Goal: Entertainment & Leisure: Consume media (video, audio)

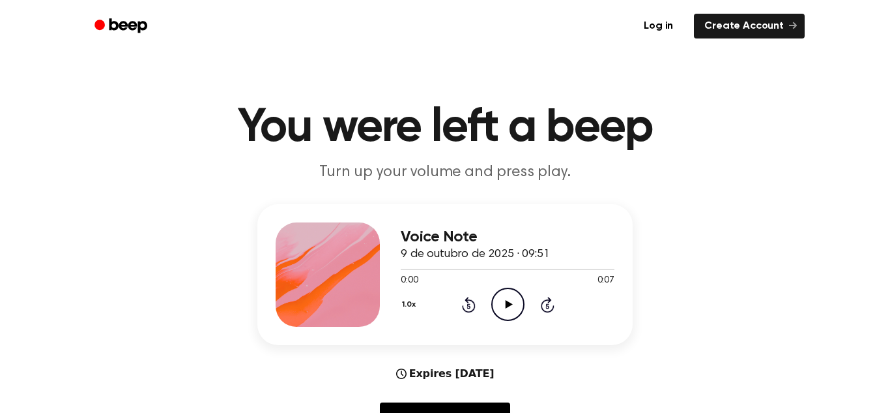
click at [509, 291] on icon "Play Audio" at bounding box center [507, 303] width 33 height 33
click at [509, 291] on icon "Pause Audio" at bounding box center [507, 303] width 33 height 33
click at [509, 291] on icon "Play Audio" at bounding box center [507, 303] width 33 height 33
click at [506, 300] on icon "Play Audio" at bounding box center [507, 303] width 33 height 33
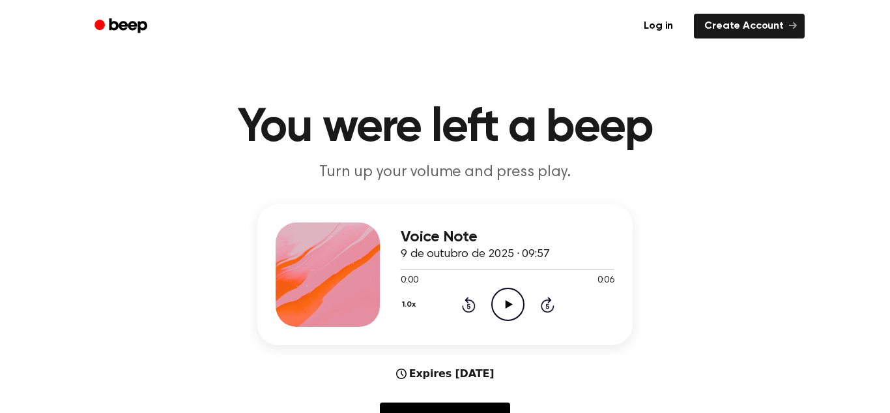
click at [501, 295] on icon "Play Audio" at bounding box center [507, 303] width 33 height 33
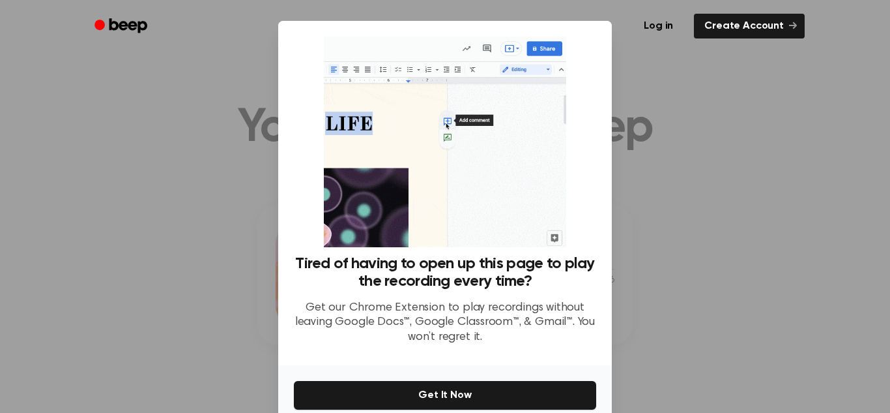
click at [735, 98] on div at bounding box center [445, 206] width 890 height 413
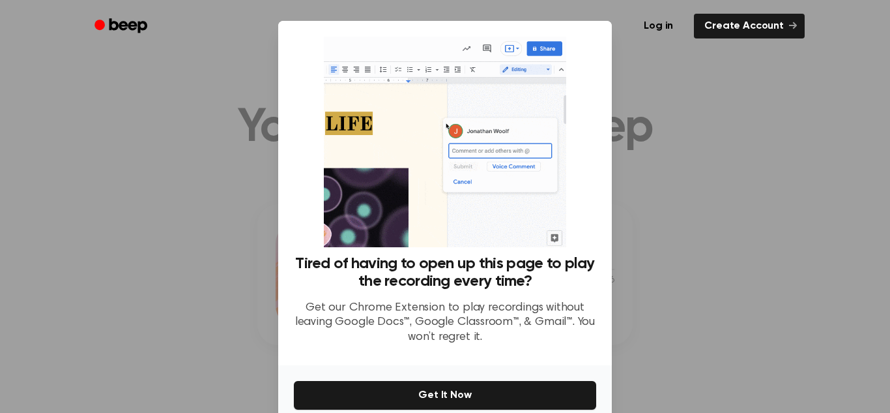
click at [710, 74] on div at bounding box center [445, 206] width 890 height 413
click at [647, 276] on div at bounding box center [445, 206] width 890 height 413
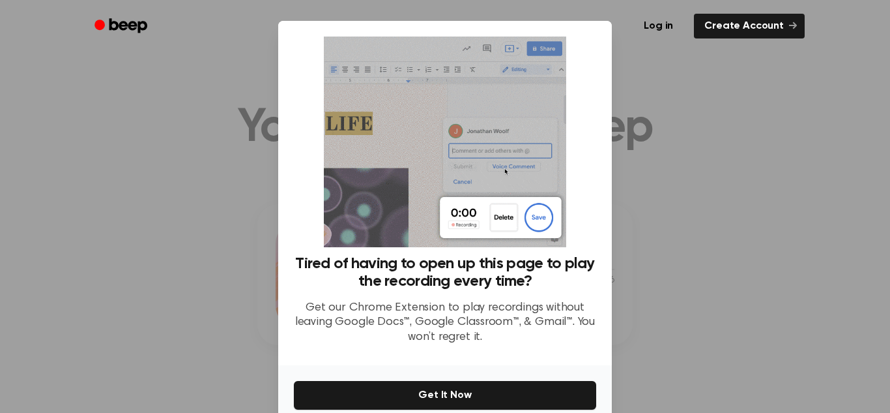
click at [647, 276] on div at bounding box center [445, 206] width 890 height 413
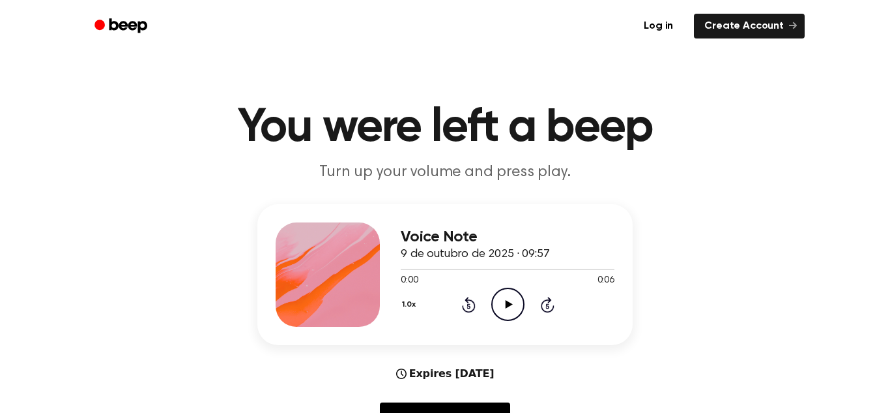
click at [508, 307] on icon "Play Audio" at bounding box center [507, 303] width 33 height 33
click at [517, 300] on icon "Play Audio" at bounding box center [507, 303] width 33 height 33
click at [510, 300] on icon "Pause Audio" at bounding box center [507, 303] width 33 height 33
click at [510, 300] on icon "Play Audio" at bounding box center [507, 303] width 33 height 33
click at [510, 300] on icon "Pause Audio" at bounding box center [507, 303] width 33 height 33
